Goal: Information Seeking & Learning: Learn about a topic

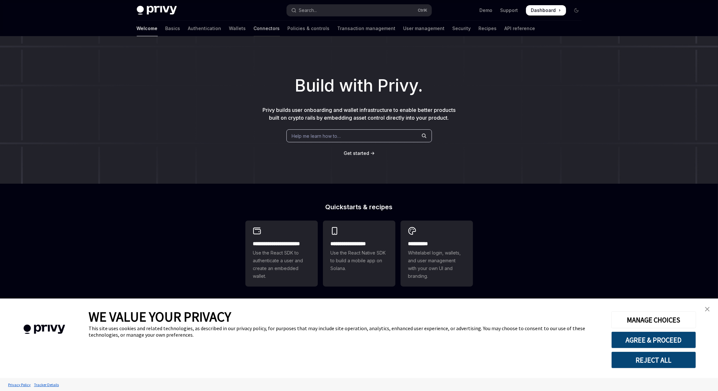
click at [254, 29] on link "Connectors" at bounding box center [267, 29] width 26 height 16
type textarea "*"
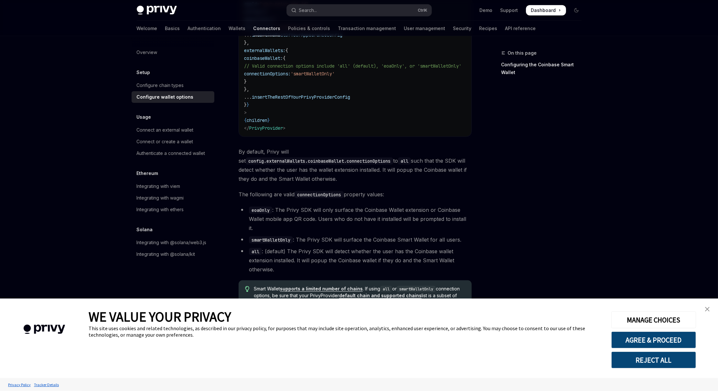
scroll to position [839, 0]
